Goal: Task Accomplishment & Management: Manage account settings

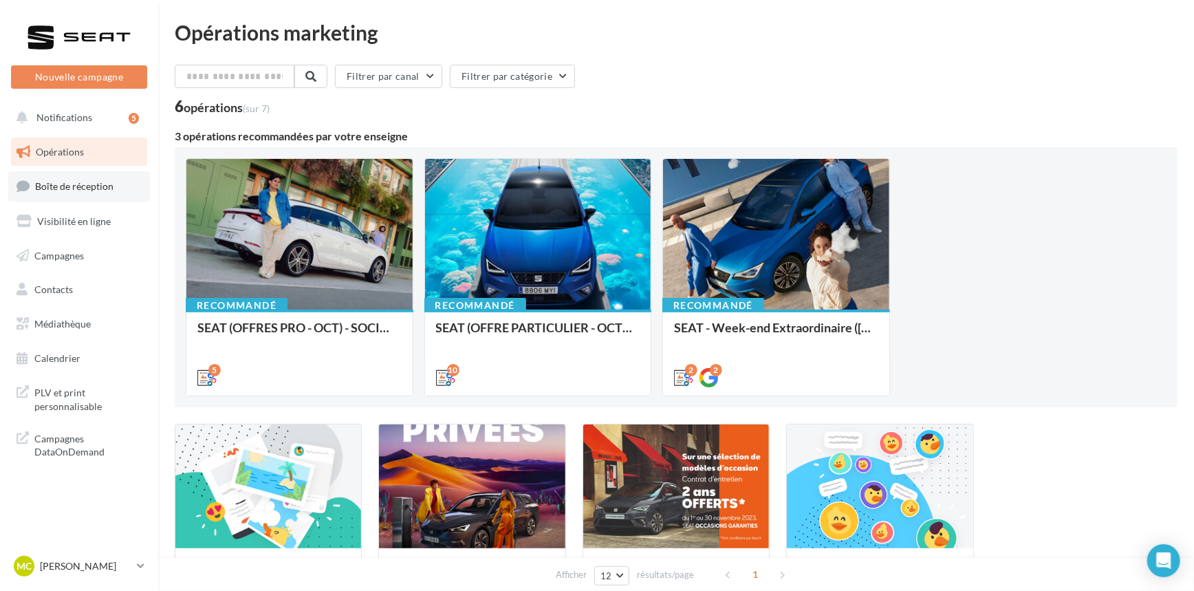
click at [107, 188] on span "Boîte de réception" at bounding box center [74, 186] width 78 height 12
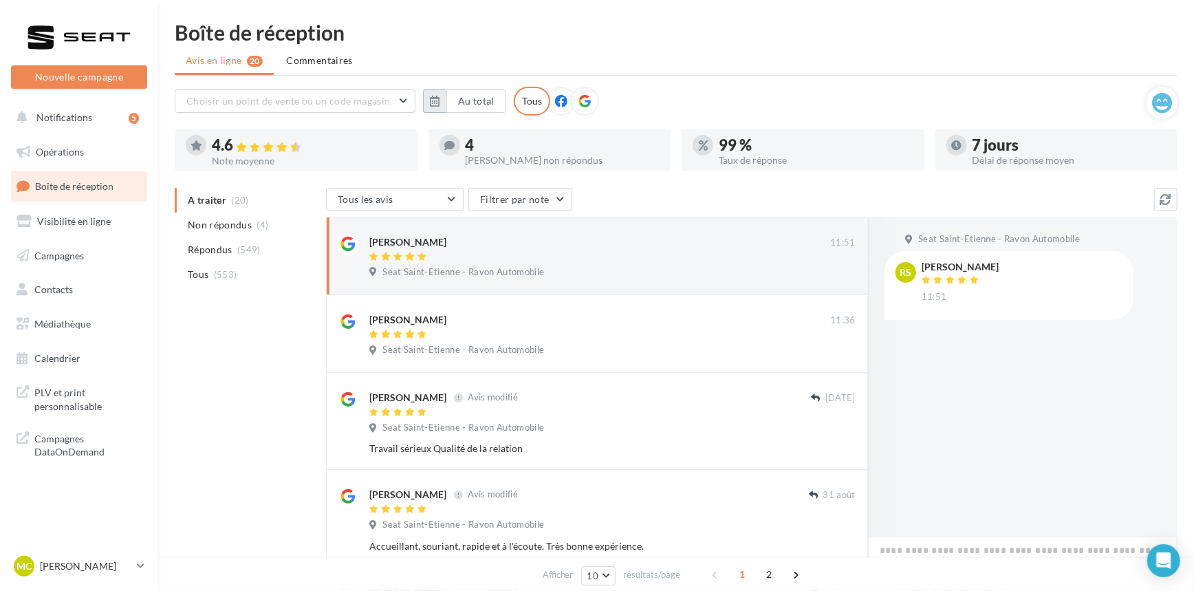
click at [439, 102] on icon "button" at bounding box center [435, 101] width 10 height 11
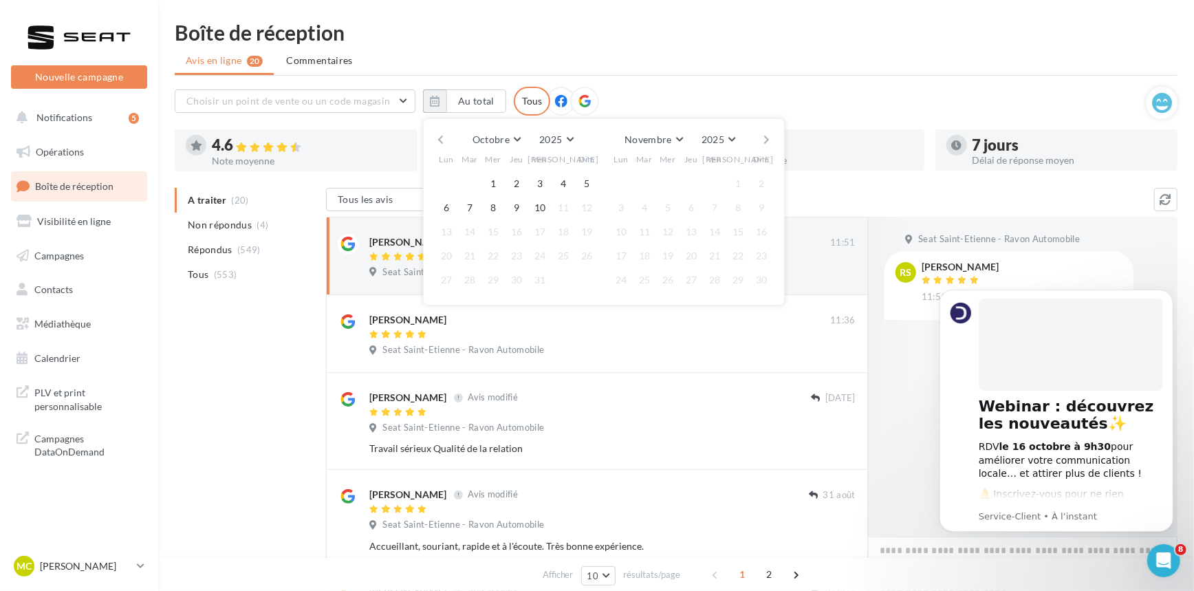
click at [445, 140] on button "button" at bounding box center [441, 139] width 12 height 19
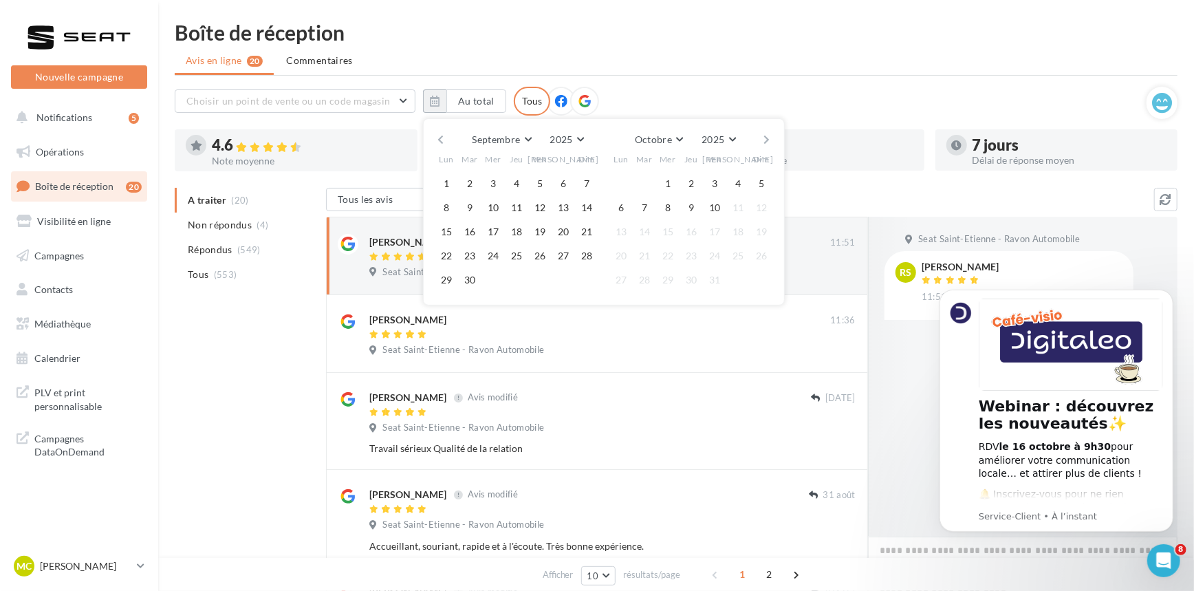
click at [445, 140] on button "button" at bounding box center [441, 139] width 12 height 19
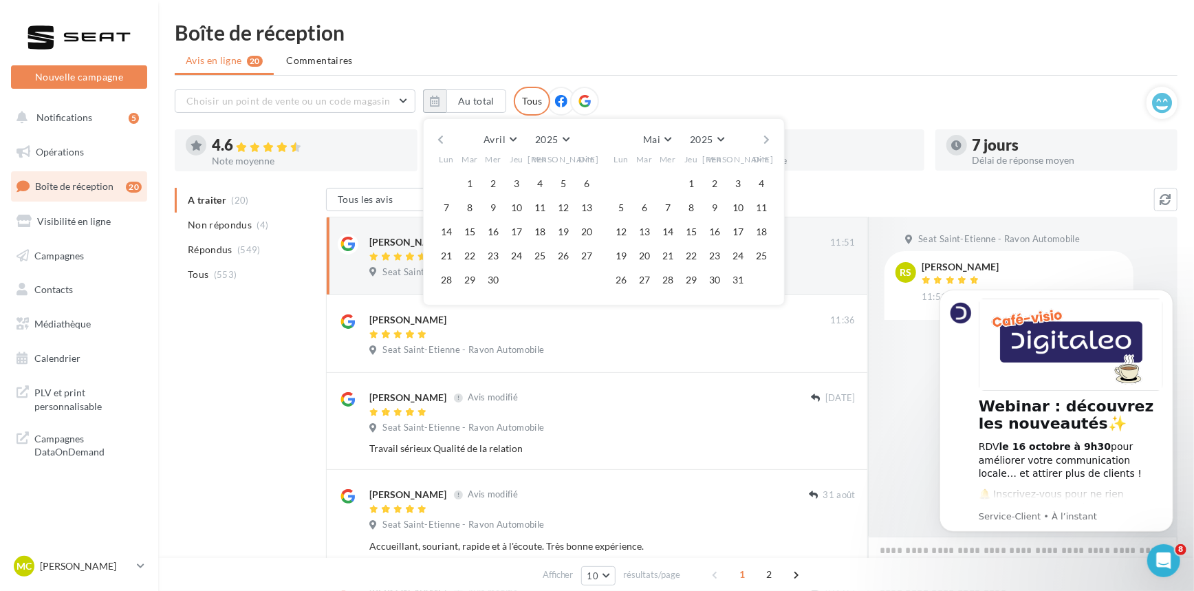
click at [445, 140] on button "button" at bounding box center [441, 139] width 12 height 19
click at [489, 179] on button "1" at bounding box center [493, 183] width 21 height 21
click at [766, 143] on button "button" at bounding box center [767, 139] width 12 height 19
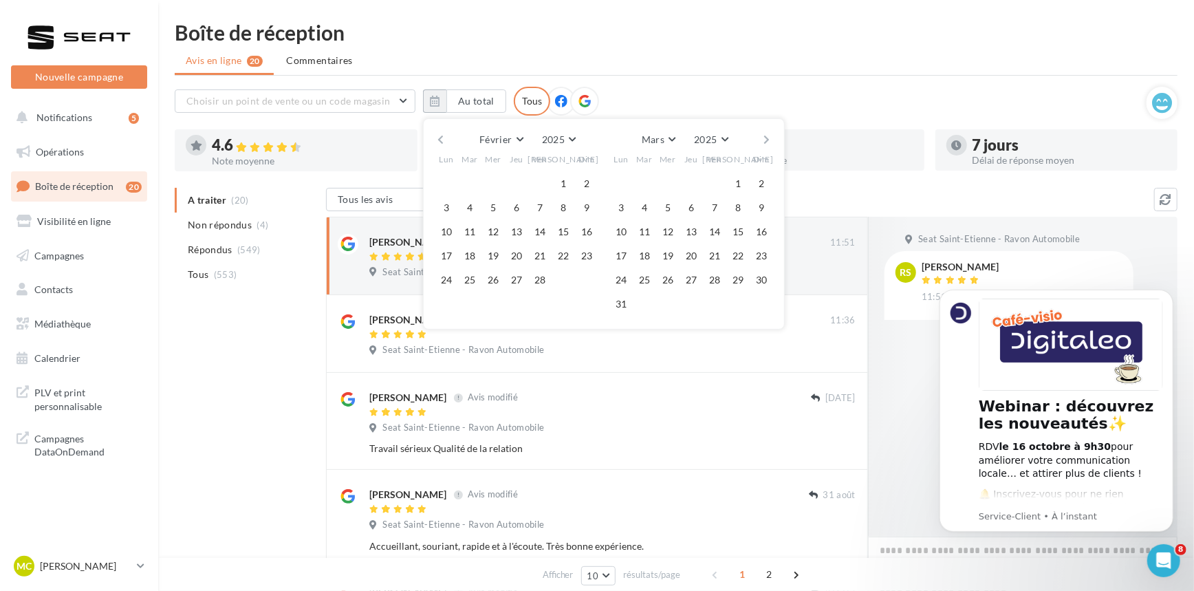
click at [766, 143] on button "button" at bounding box center [767, 139] width 12 height 19
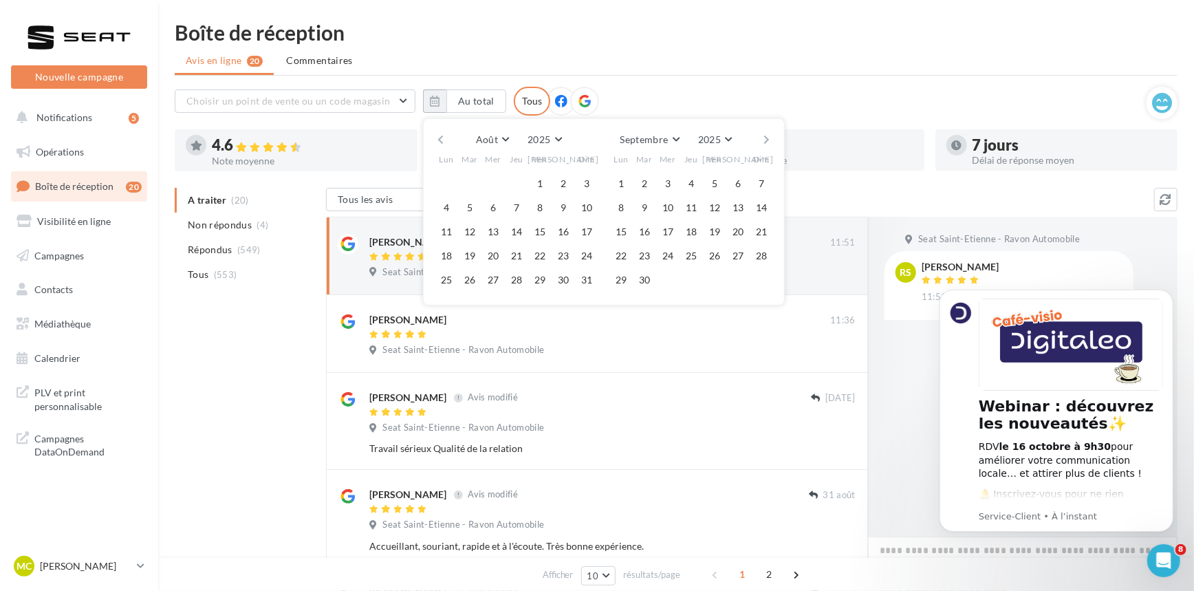
click at [766, 143] on button "button" at bounding box center [767, 139] width 12 height 19
click at [720, 211] on button "10" at bounding box center [714, 207] width 21 height 21
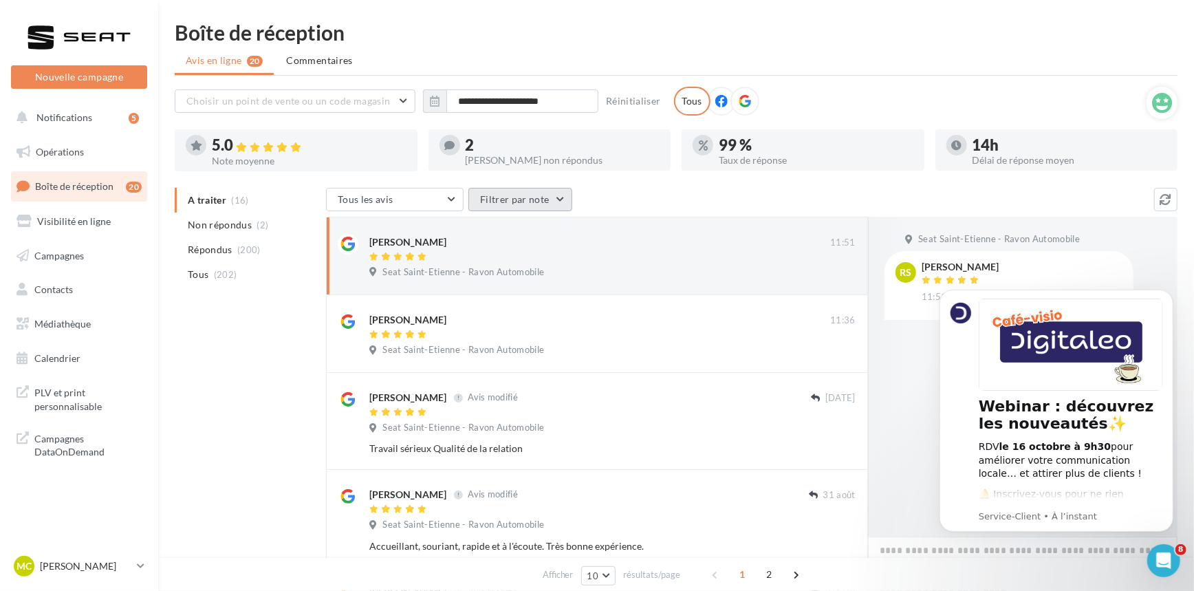
click at [479, 193] on button "Filtrer par note" at bounding box center [520, 199] width 104 height 23
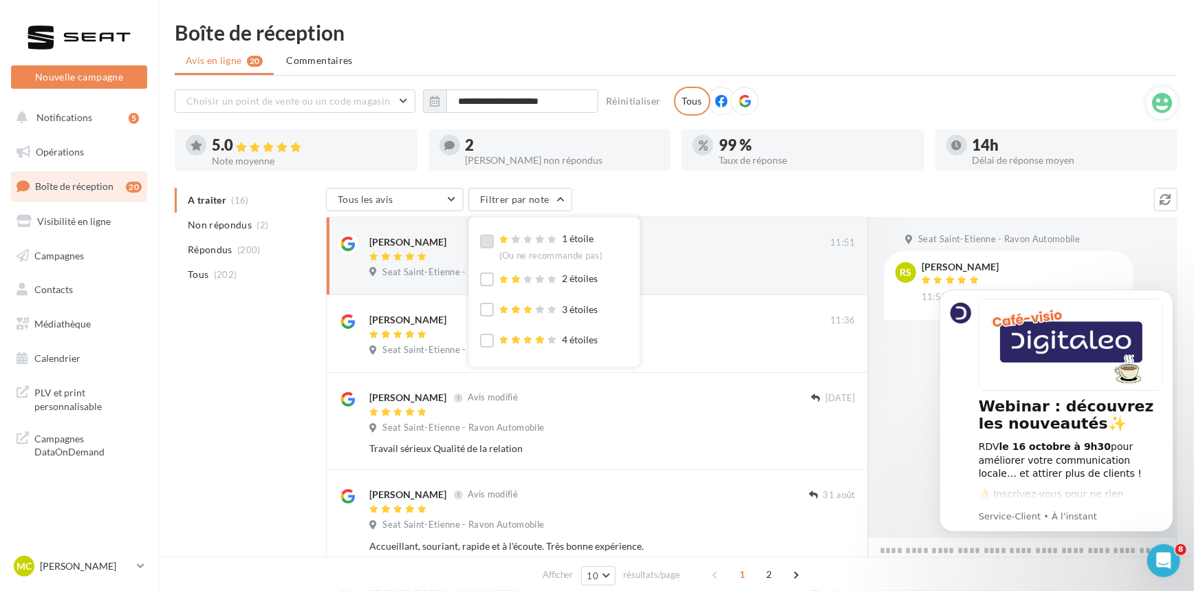
click at [481, 245] on label at bounding box center [487, 242] width 14 height 14
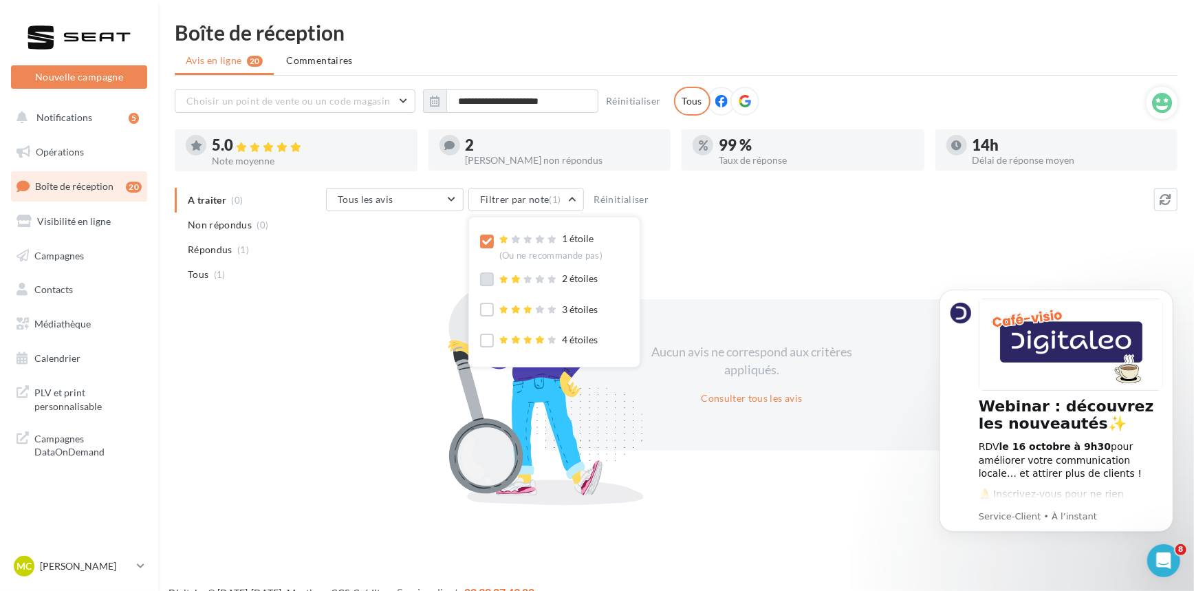
click at [486, 277] on label at bounding box center [487, 279] width 14 height 14
click at [491, 309] on label at bounding box center [487, 310] width 14 height 14
click at [781, 245] on div "Tous les avis Tous les avis Avis avec commentaire Avis sans commentaire Filtrer…" at bounding box center [751, 344] width 851 height 312
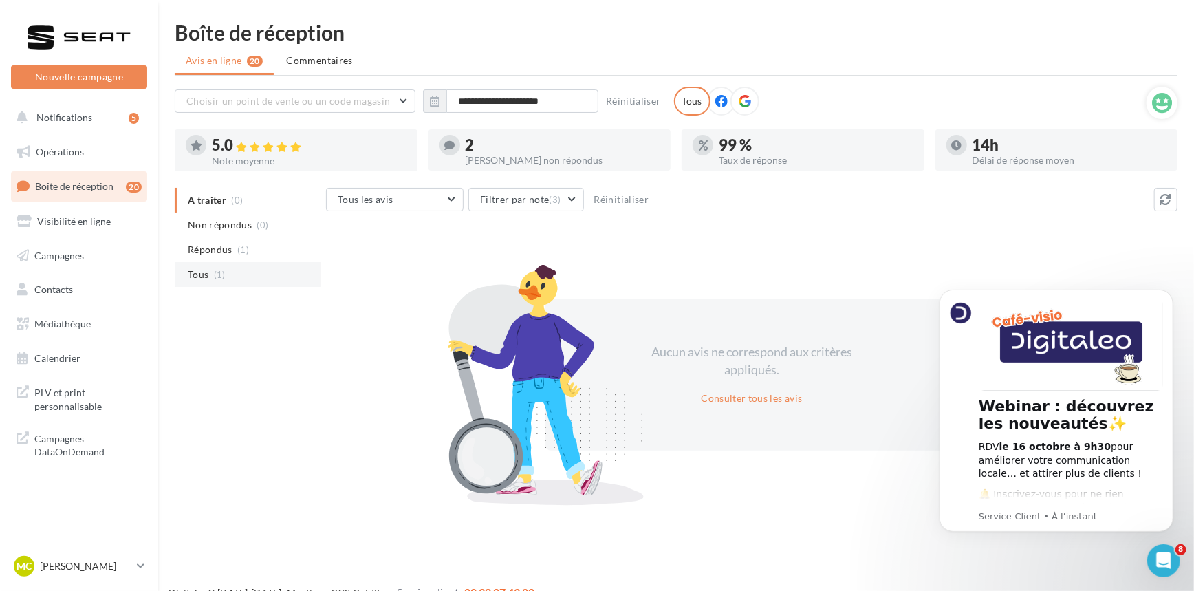
click at [274, 266] on li "Tous (1)" at bounding box center [248, 274] width 146 height 25
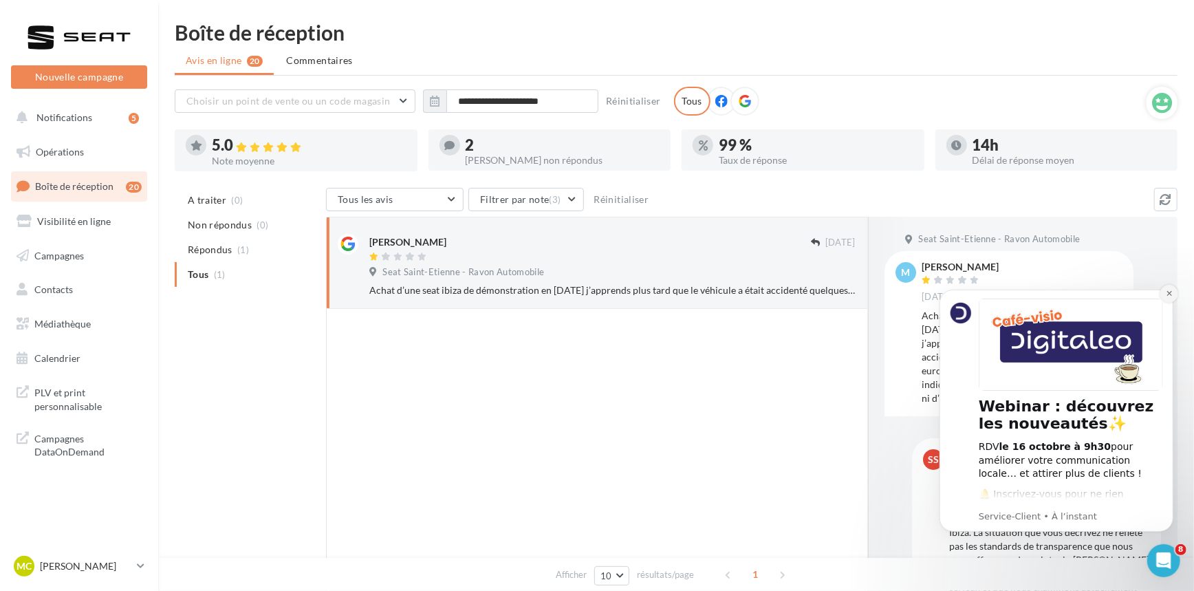
click at [1164, 290] on button "Dismiss notification" at bounding box center [1169, 293] width 18 height 18
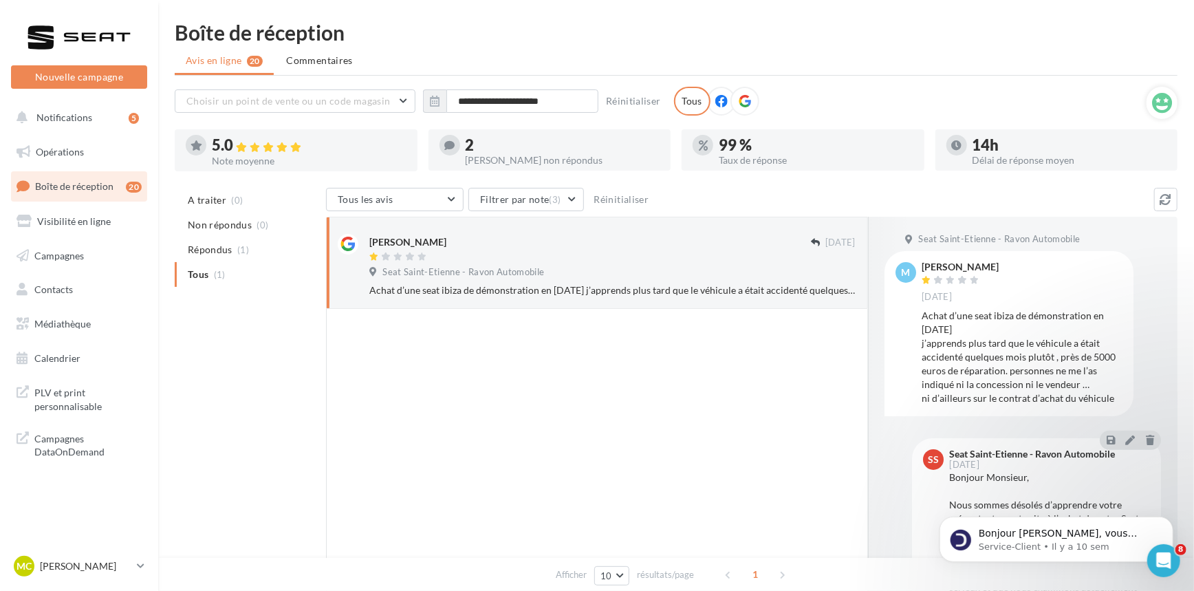
scroll to position [47, 0]
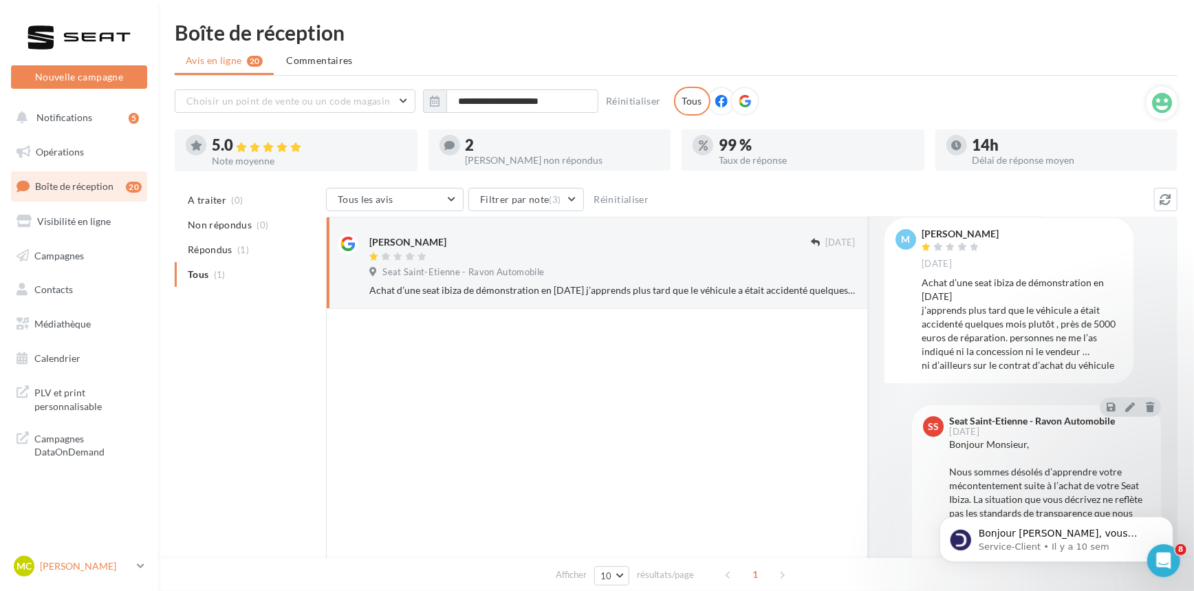
click at [99, 559] on p "[PERSON_NAME]" at bounding box center [85, 566] width 91 height 14
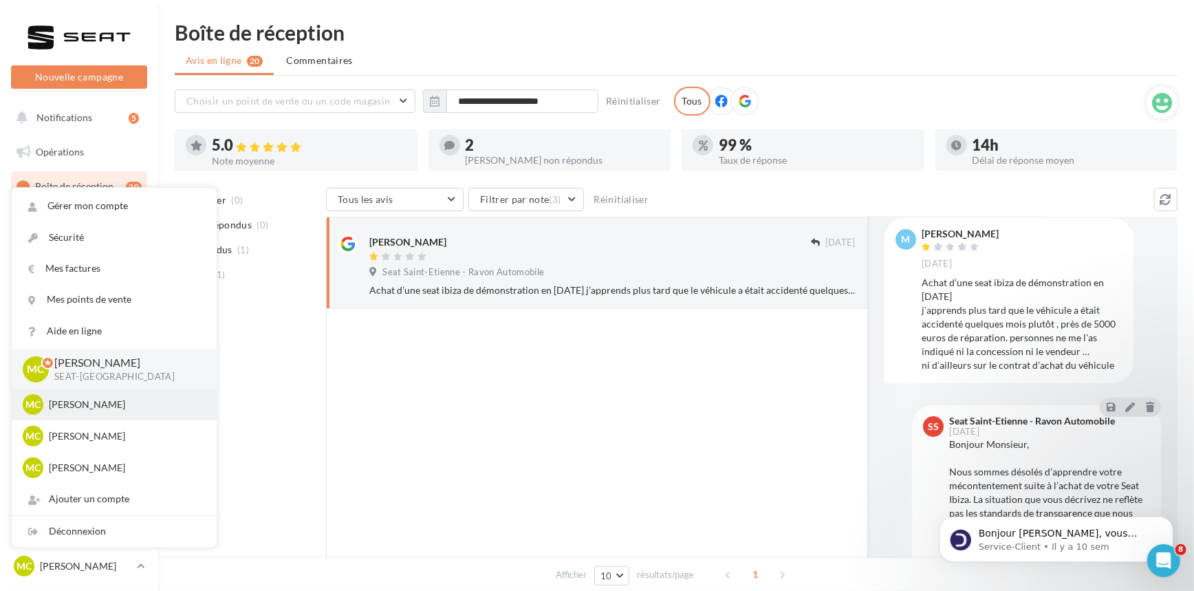
click at [89, 413] on div "MC [PERSON_NAME] SEAT-[GEOGRAPHIC_DATA]-[GEOGRAPHIC_DATA]" at bounding box center [114, 404] width 183 height 21
